Goal: Task Accomplishment & Management: Complete application form

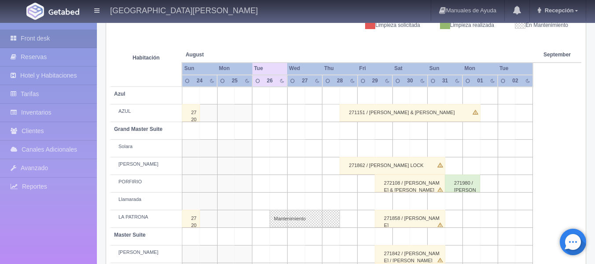
scroll to position [88, 0]
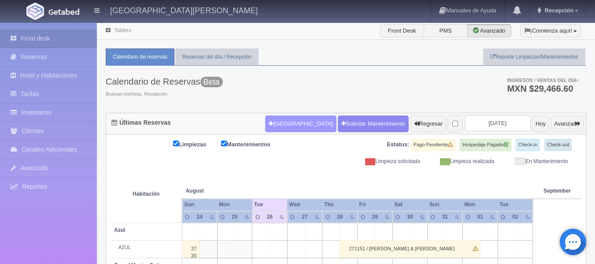
click at [283, 124] on button "[GEOGRAPHIC_DATA]" at bounding box center [300, 123] width 71 height 17
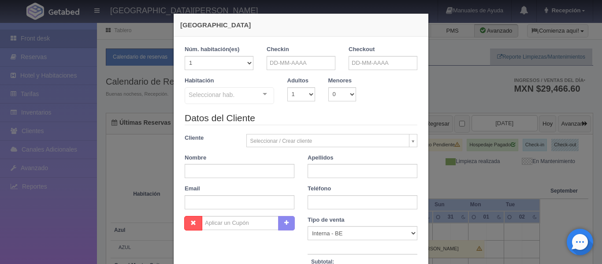
checkbox input "false"
click at [319, 62] on input "text" at bounding box center [301, 63] width 69 height 14
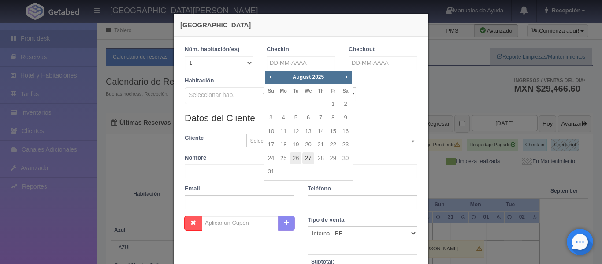
click at [305, 157] on link "27" at bounding box center [307, 158] width 11 height 13
type input "27-08-2025"
checkbox input "false"
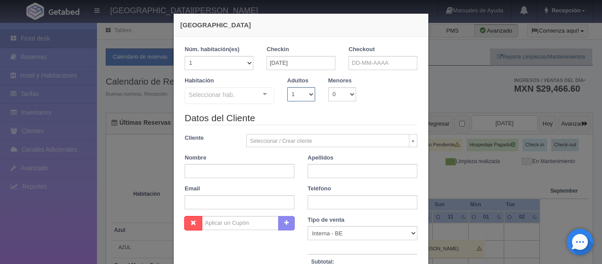
click at [307, 95] on select "1 2 3 4 5 6 7 8 9 10" at bounding box center [301, 94] width 28 height 14
select select "2"
click at [287, 87] on select "1 2 3 4 5 6 7 8 9 10" at bounding box center [301, 94] width 28 height 14
checkbox input "false"
click at [261, 93] on div "Seleccionar hab. Suite con 2 camas matrimoniales-No apta para menores Suite con…" at bounding box center [229, 96] width 89 height 18
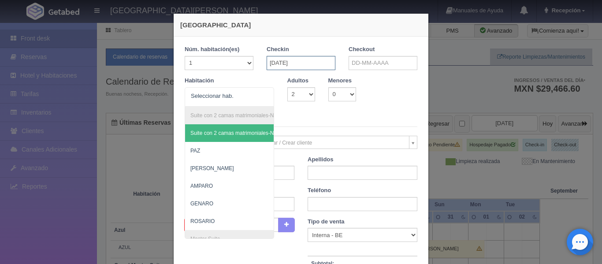
click at [308, 62] on input "27-08-2025" at bounding box center [301, 63] width 69 height 14
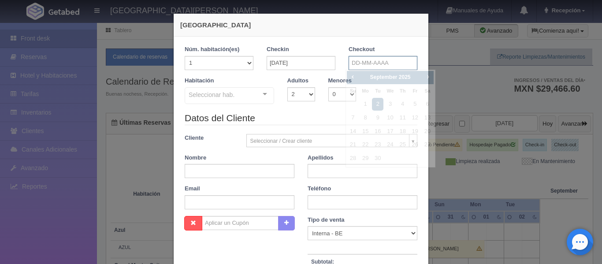
click at [365, 61] on input "text" at bounding box center [383, 63] width 69 height 14
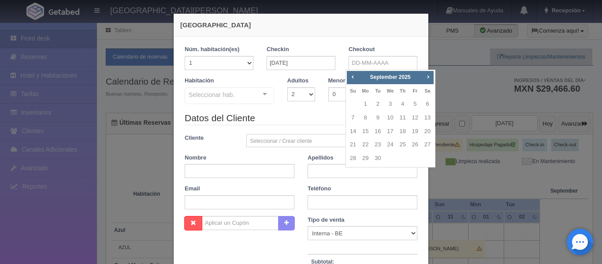
click at [356, 82] on div "Prev Next September 2025" at bounding box center [390, 77] width 87 height 13
click at [351, 80] on span "Prev" at bounding box center [352, 76] width 7 height 7
click at [404, 158] on link "28" at bounding box center [402, 158] width 11 height 13
type input "28-08-2025"
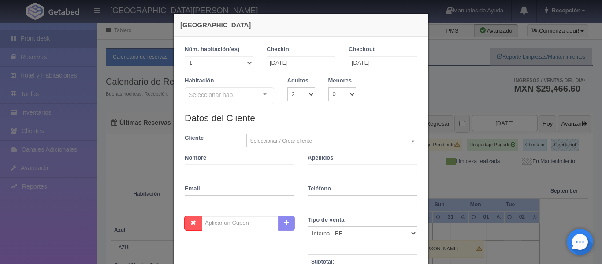
click at [263, 95] on div "Seleccionar hab. Suite con 2 camas matrimoniales-No apta para menores Suite con…" at bounding box center [229, 96] width 89 height 18
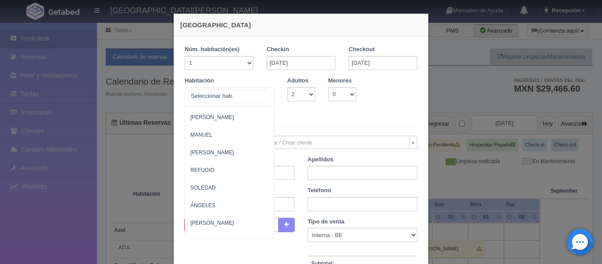
scroll to position [448, 0]
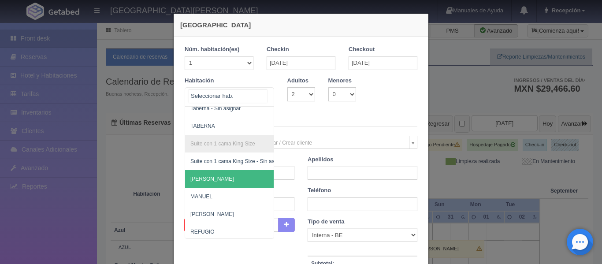
click at [210, 182] on span "[PERSON_NAME]" at bounding box center [272, 179] width 174 height 18
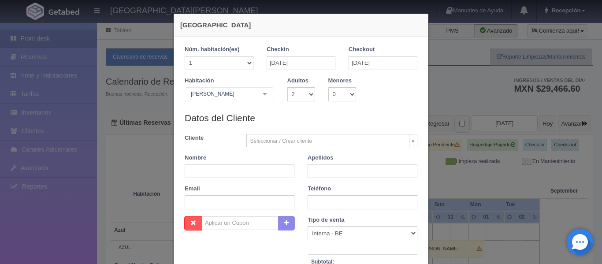
checkbox input "false"
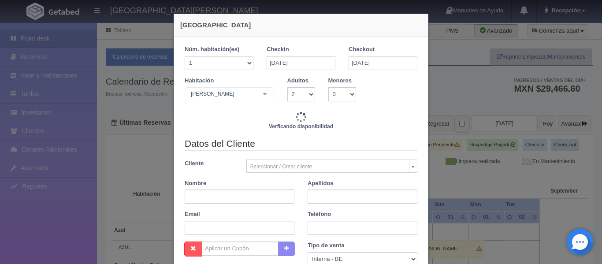
type input "3860.00"
checkbox input "false"
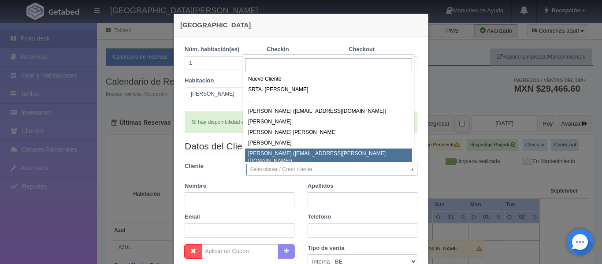
scroll to position [1, 0]
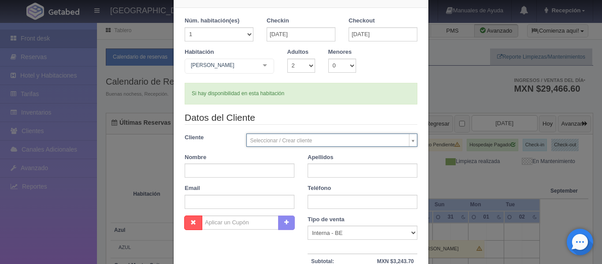
scroll to position [44, 0]
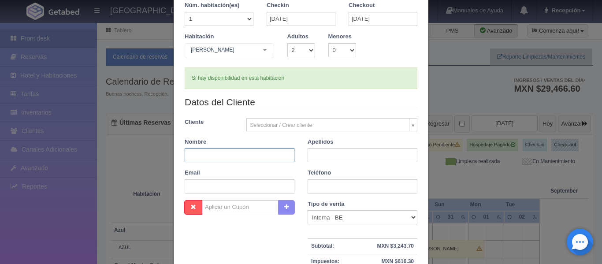
click at [252, 158] on input "text" at bounding box center [240, 155] width 110 height 14
click at [347, 157] on input "text" at bounding box center [363, 155] width 110 height 14
click at [235, 156] on input "Brisa" at bounding box center [240, 155] width 110 height 14
type input "B"
type input "R"
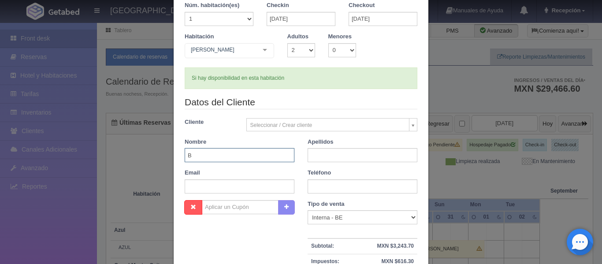
click at [235, 156] on input "B" at bounding box center [240, 155] width 110 height 14
type input "BRISA"
click at [348, 156] on input "text" at bounding box center [363, 155] width 110 height 14
type input "CURIEL ARMAS"
click at [349, 187] on input "text" at bounding box center [363, 186] width 110 height 14
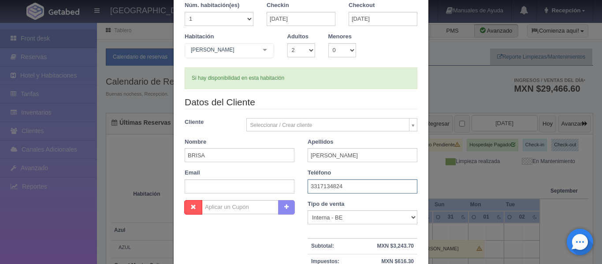
type input "3317134824"
click at [249, 188] on input "text" at bounding box center [240, 186] width 110 height 14
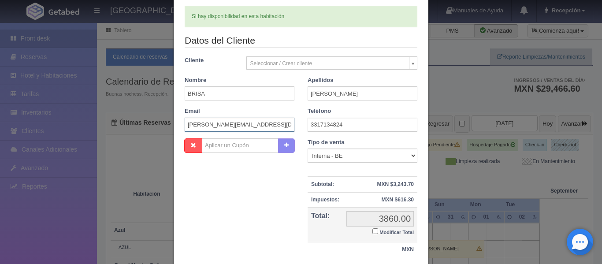
scroll to position [169, 0]
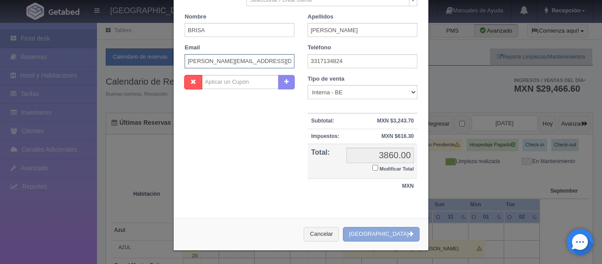
type input "humberto.astudillo78@gmail.com"
click at [388, 236] on button "[GEOGRAPHIC_DATA]" at bounding box center [381, 234] width 77 height 15
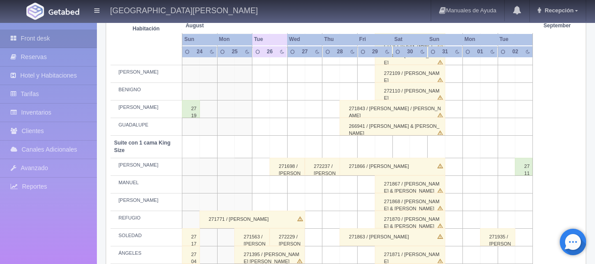
scroll to position [353, 0]
click at [326, 170] on div "272237 / [PERSON_NAME]" at bounding box center [322, 166] width 35 height 18
